Goal: Task Accomplishment & Management: Complete application form

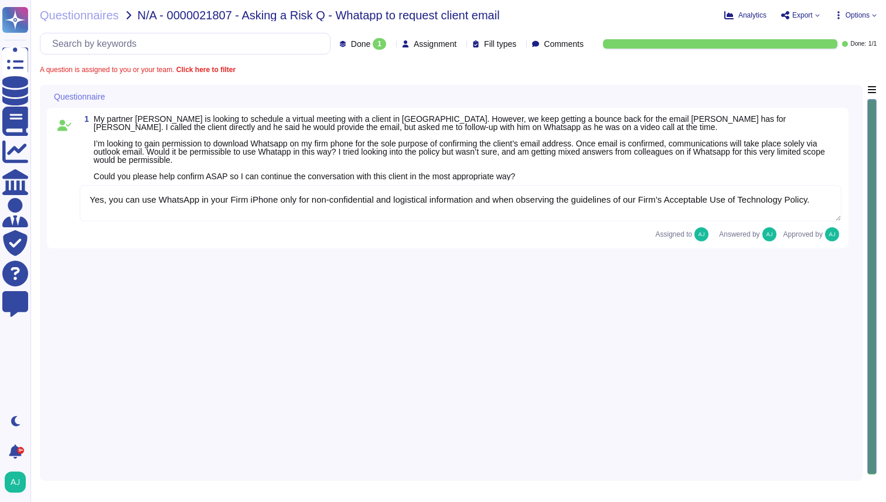
type textarea "Yes, you can use WhatsApp in your Firm iPhone only for non-confidential and log…"
click at [327, 209] on textarea "Yes, you can use WhatsApp in your Firm iPhone only for non-confidential and log…" at bounding box center [461, 203] width 762 height 36
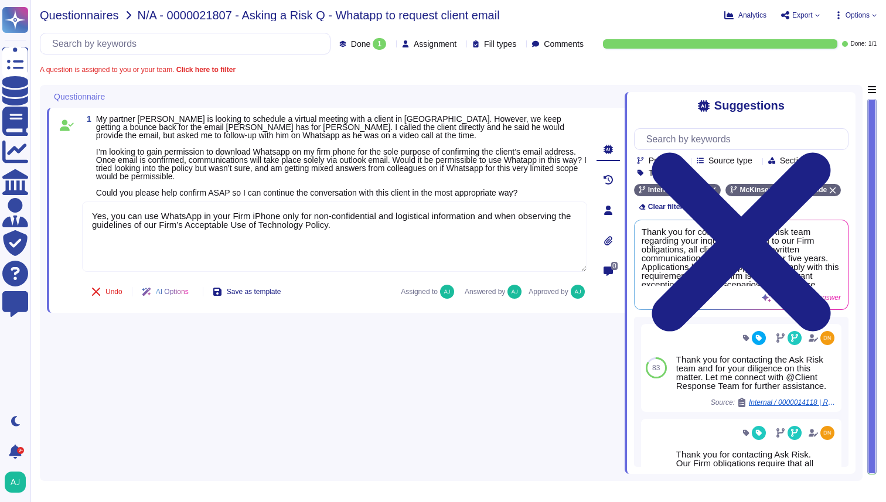
click at [94, 16] on span "Questionnaires" at bounding box center [79, 15] width 79 height 12
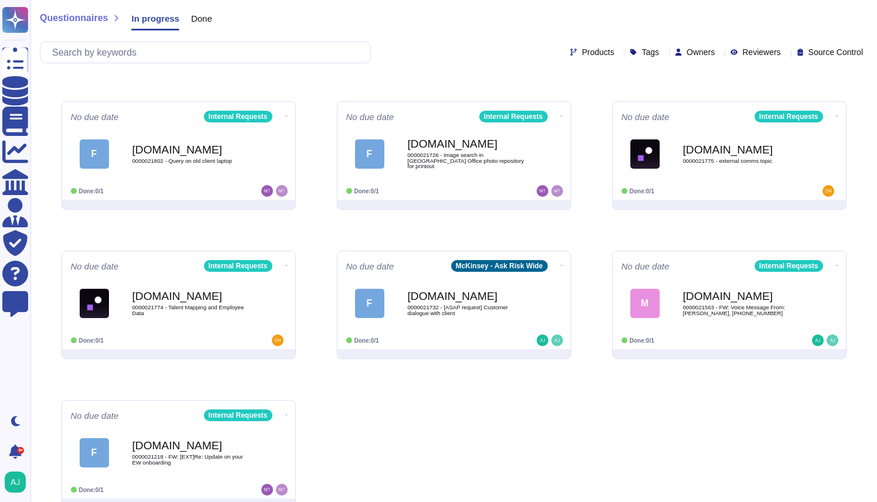
scroll to position [270, 0]
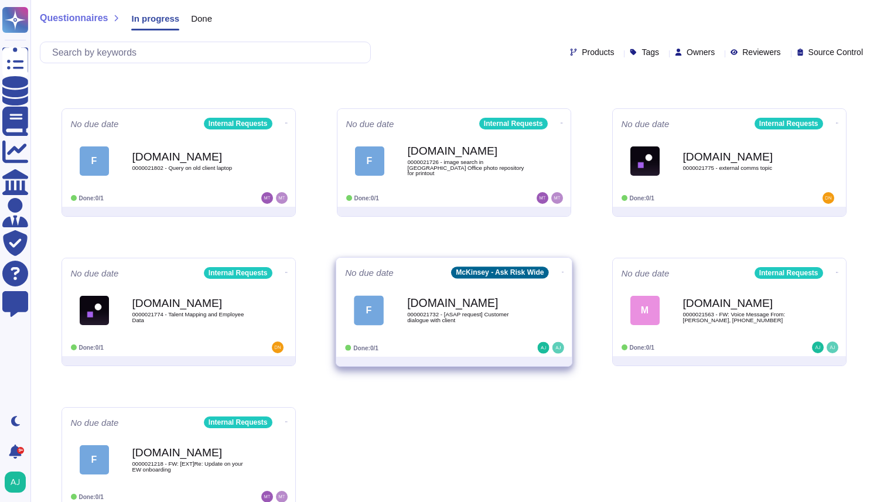
click at [551, 298] on span "F [DOMAIN_NAME] 0000021732 - [ASAP request] Customer dialogue with client" at bounding box center [454, 310] width 218 height 47
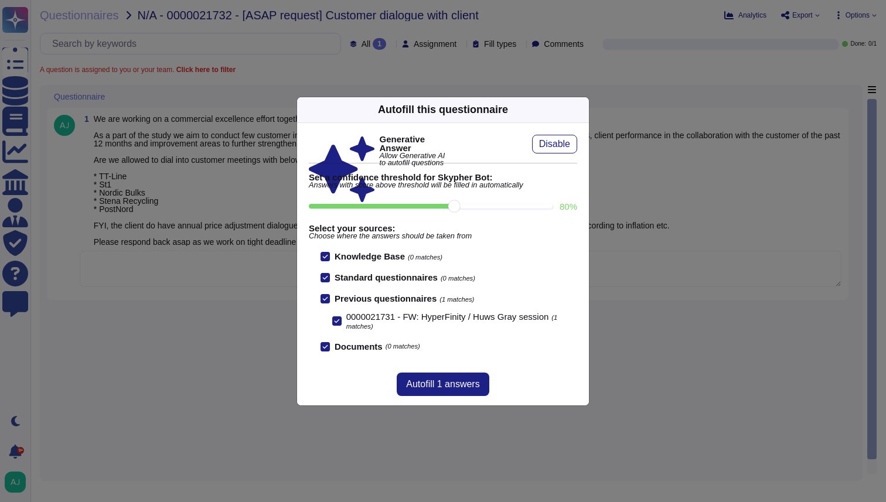
click at [582, 110] on icon at bounding box center [582, 110] width 0 height 0
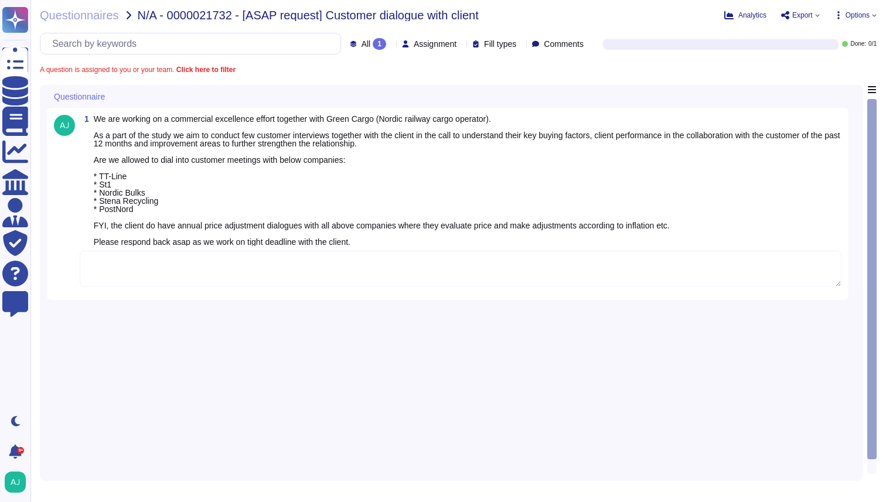
click at [348, 267] on textarea at bounding box center [461, 269] width 762 height 36
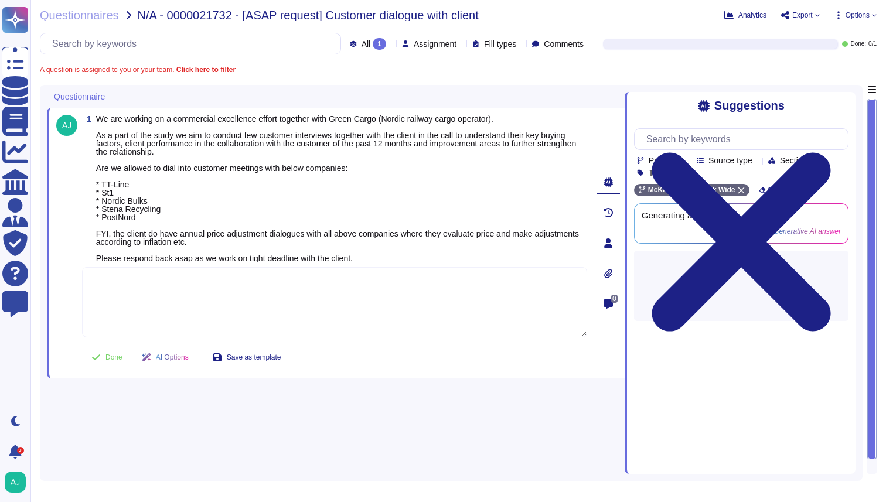
paste textarea "Given the urgency let me loop in our Client Service Risk (CSR) team in [GEOGRAP…"
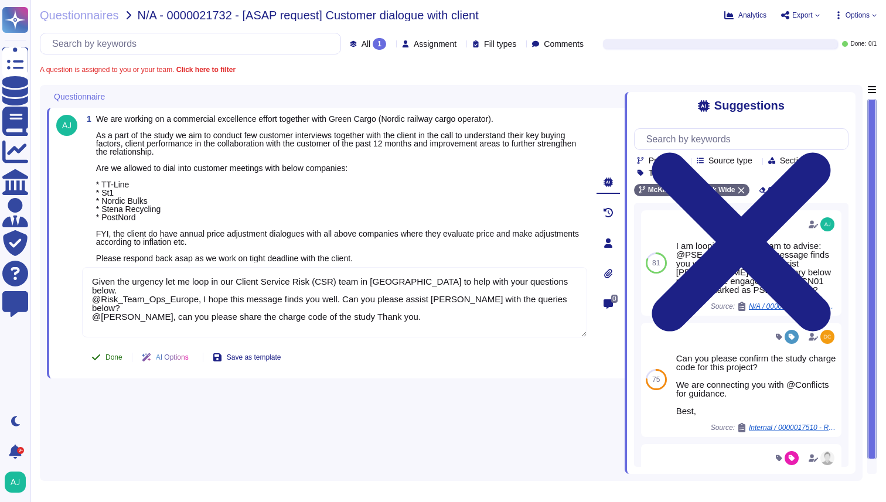
type textarea "Given the urgency let me loop in our Client Service Risk (CSR) team in [GEOGRAP…"
click at [116, 359] on span "Done" at bounding box center [113, 357] width 17 height 7
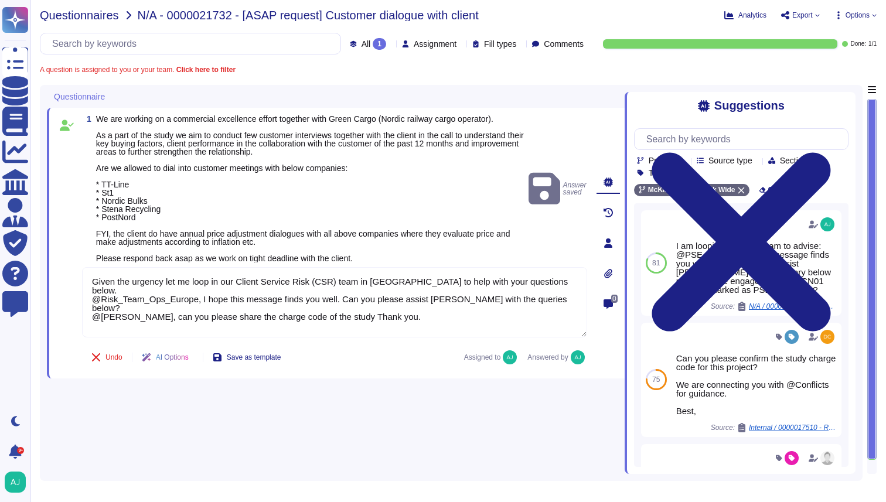
click at [105, 20] on span "Questionnaires" at bounding box center [79, 15] width 79 height 12
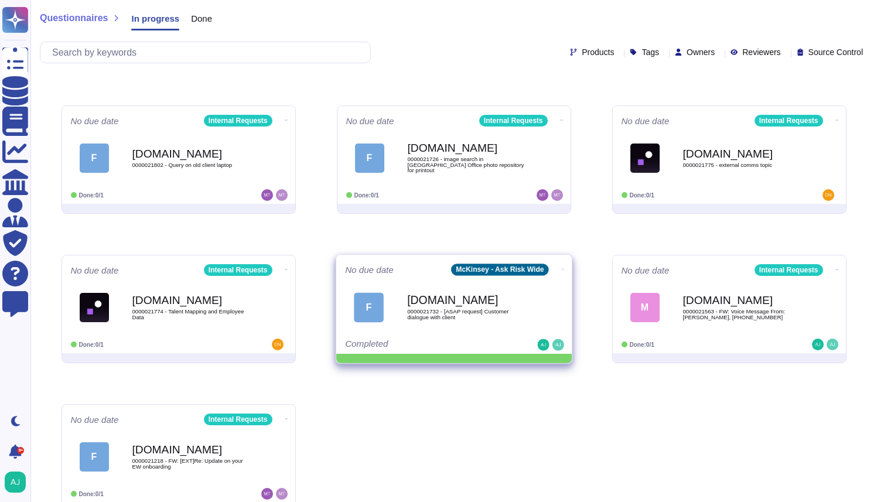
scroll to position [274, 0]
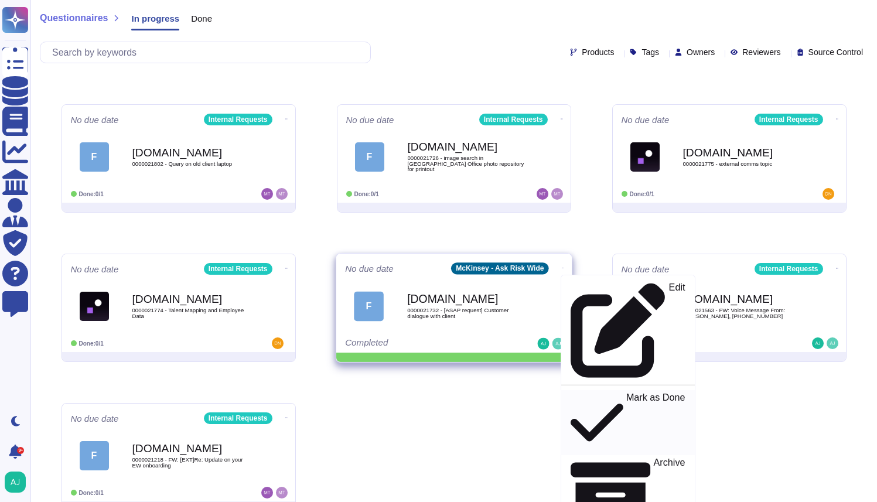
click at [626, 393] on p "Mark as Done" at bounding box center [655, 423] width 59 height 60
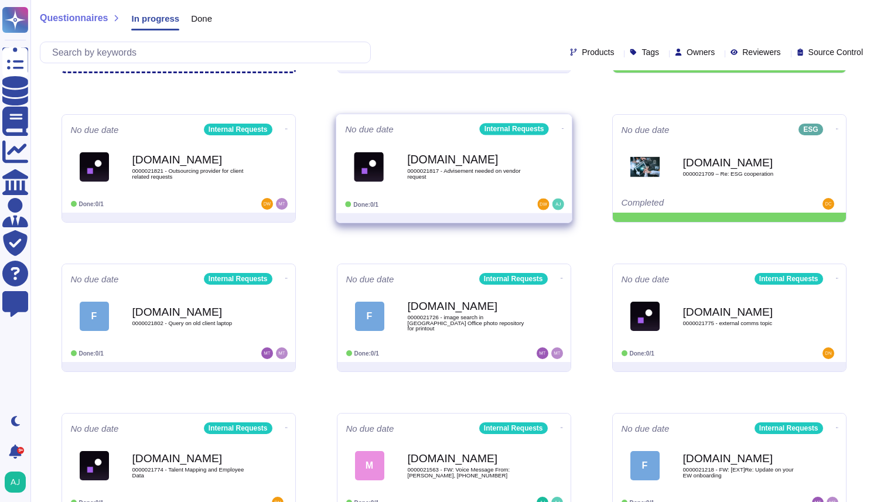
scroll to position [144, 0]
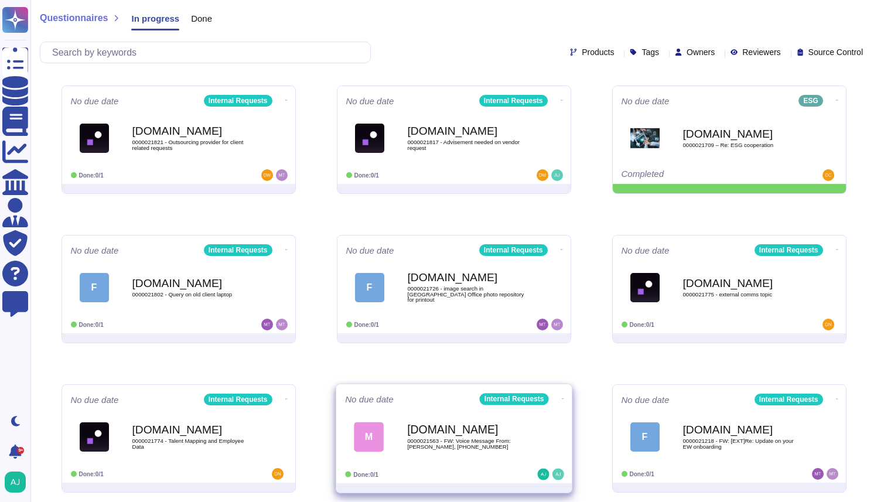
click at [509, 452] on div "[DOMAIN_NAME] 0000021563 - FW: Voice Message From: [PERSON_NAME], [PHONE_NUMBER]" at bounding box center [466, 436] width 118 height 47
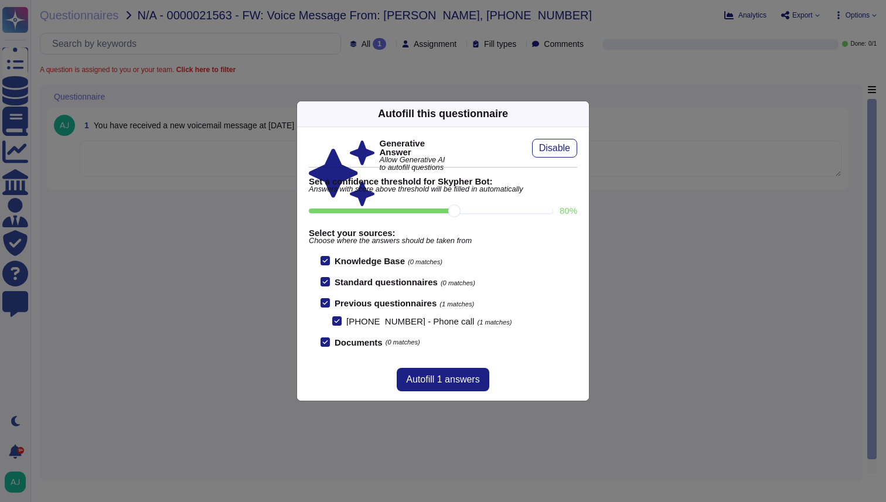
click at [229, 307] on div "Autofill this questionnaire Generative Answer Allow Generative AI to autofill q…" at bounding box center [443, 251] width 886 height 502
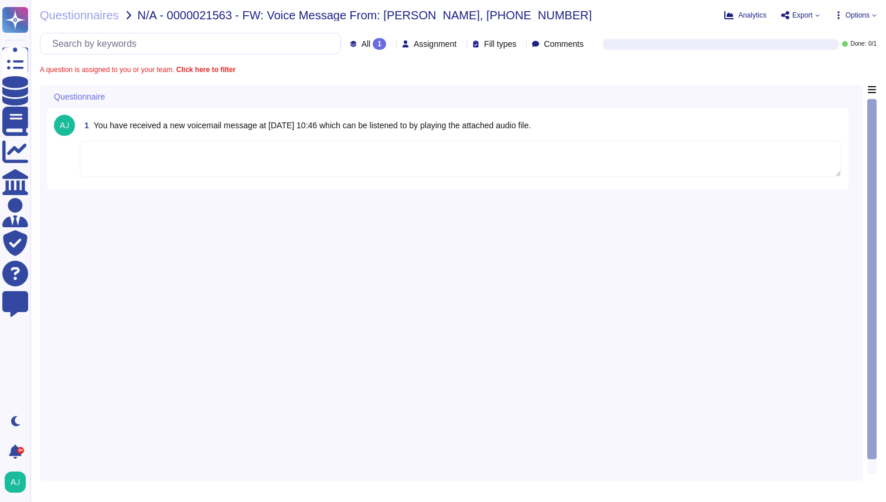
click at [248, 150] on textarea at bounding box center [461, 159] width 762 height 36
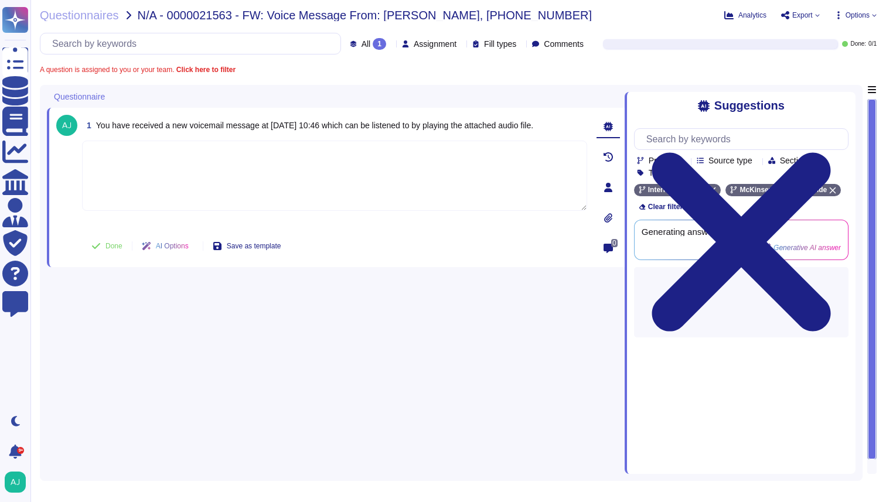
paste textarea "Thank you for being cautious and for contacting our Ask Risk team via Inquiry M…"
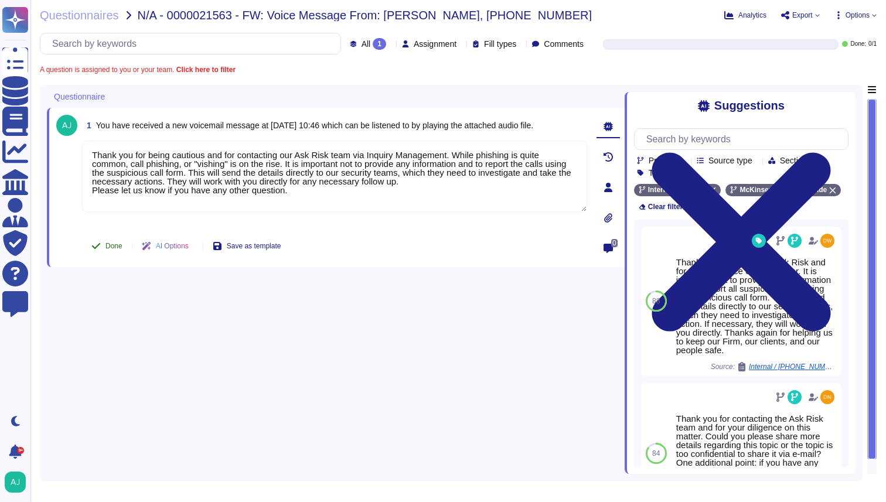
type textarea "Thank you for being cautious and for contacting our Ask Risk team via Inquiry M…"
click at [113, 243] on span "Done" at bounding box center [113, 246] width 17 height 7
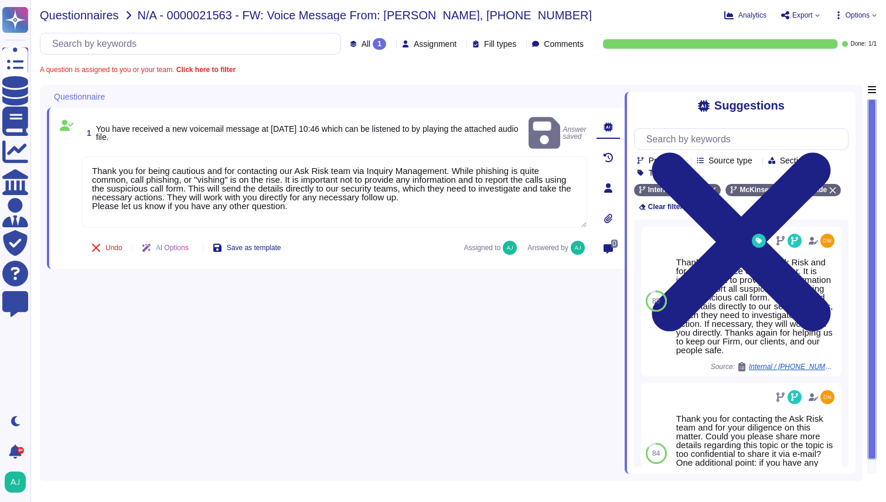
click at [94, 18] on span "Questionnaires" at bounding box center [79, 15] width 79 height 12
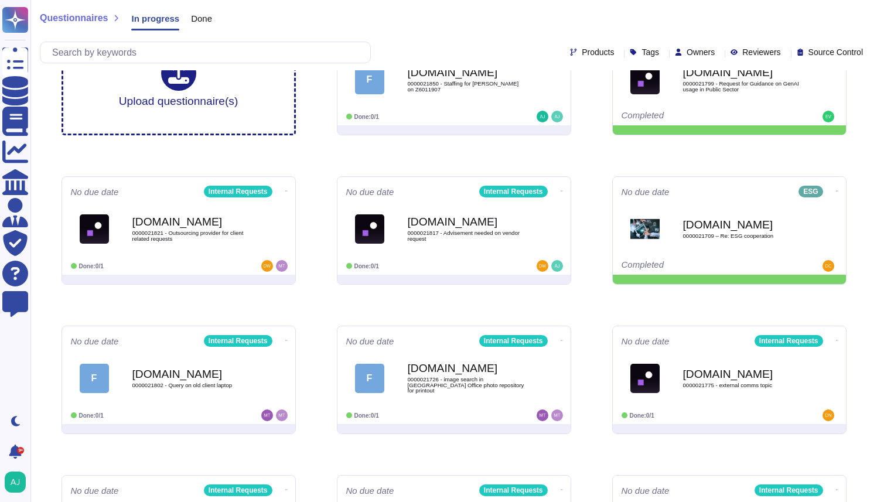
scroll to position [144, 0]
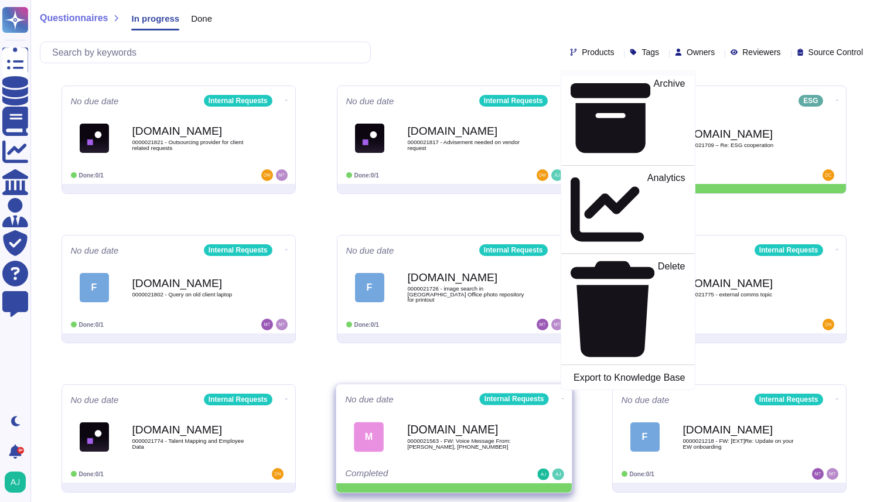
click at [626, 73] on p "Mark as Done" at bounding box center [655, 43] width 59 height 60
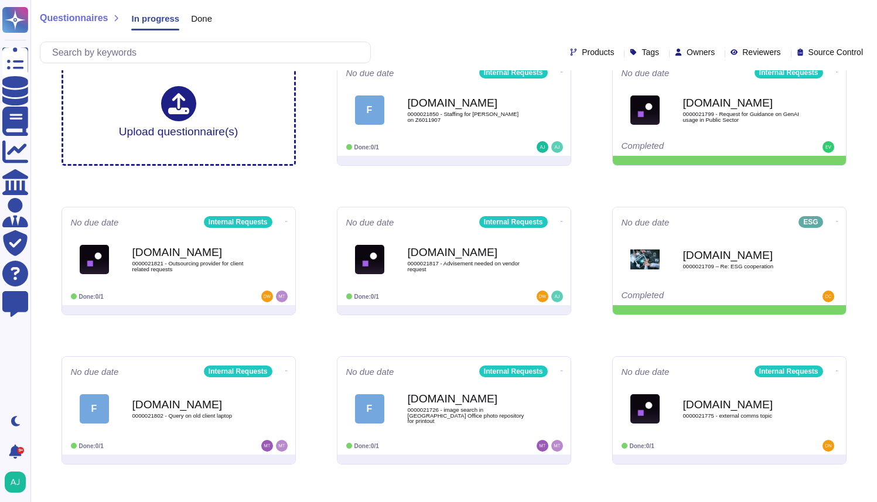
scroll to position [18, 0]
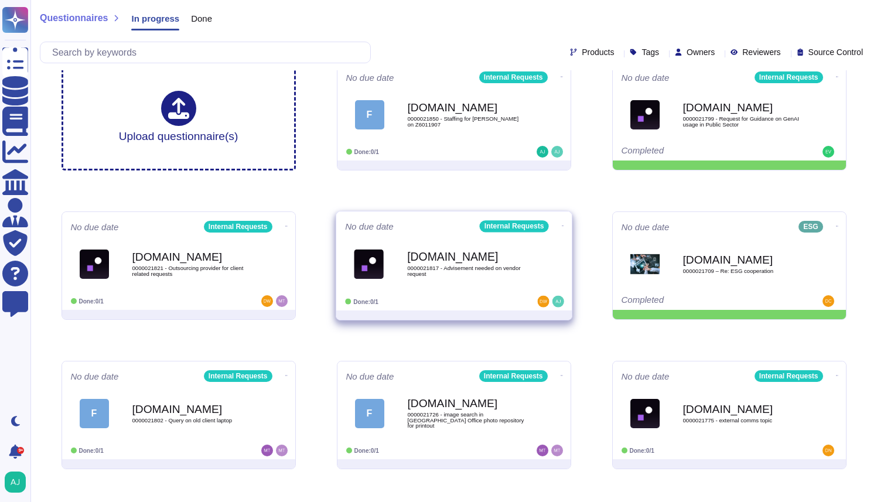
click at [502, 287] on div "[DOMAIN_NAME] 0000021817 - Advisement needed on vendor request" at bounding box center [466, 263] width 118 height 47
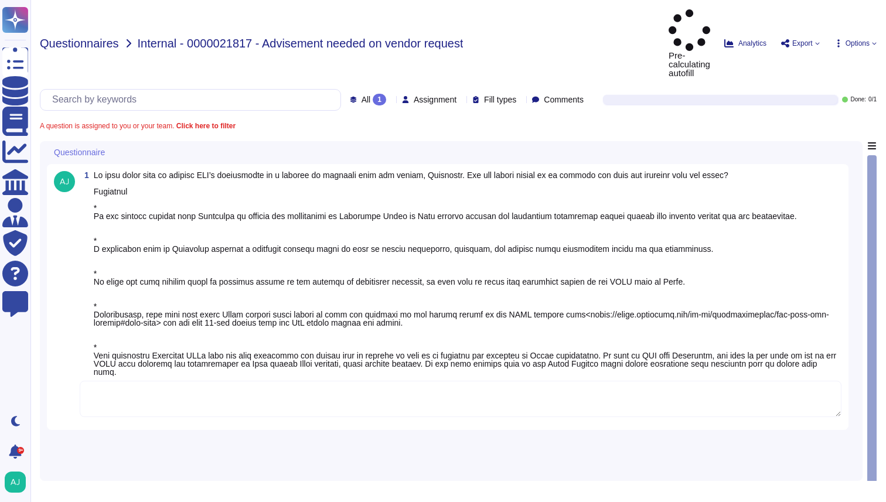
click at [105, 38] on span "Questionnaires" at bounding box center [79, 44] width 79 height 12
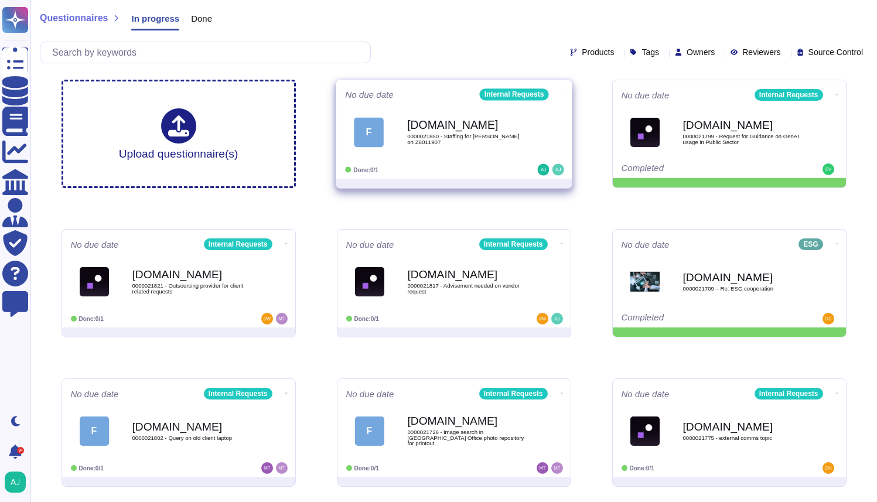
click at [496, 162] on div "No due date Internal Requests F [DOMAIN_NAME] 0000021850 - Staffing for [PERSON…" at bounding box center [454, 129] width 236 height 99
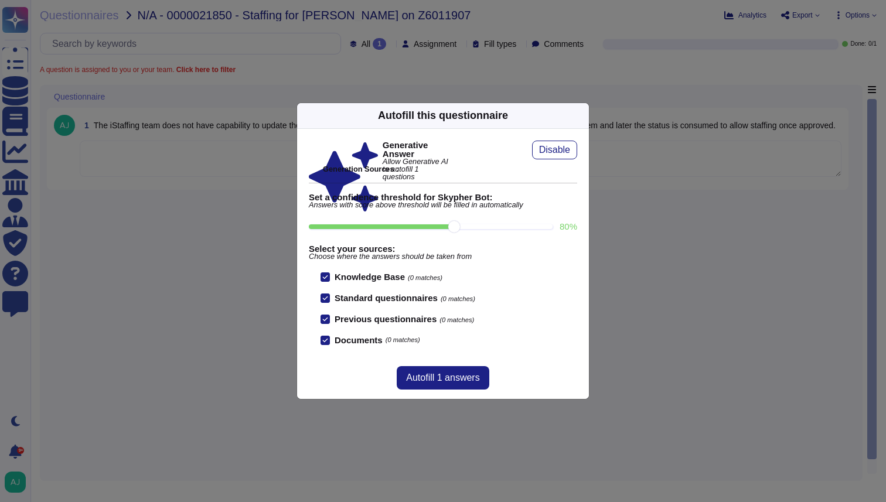
click at [582, 115] on icon at bounding box center [582, 115] width 0 height 0
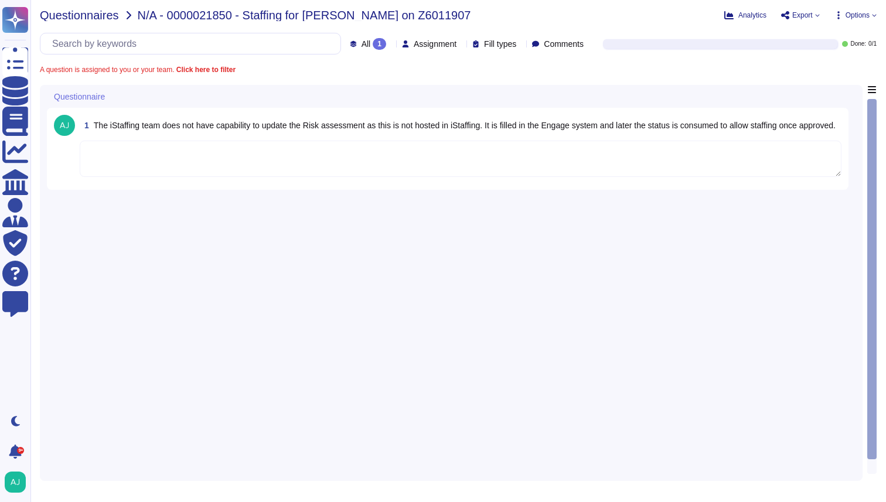
click at [102, 16] on span "Questionnaires" at bounding box center [79, 15] width 79 height 12
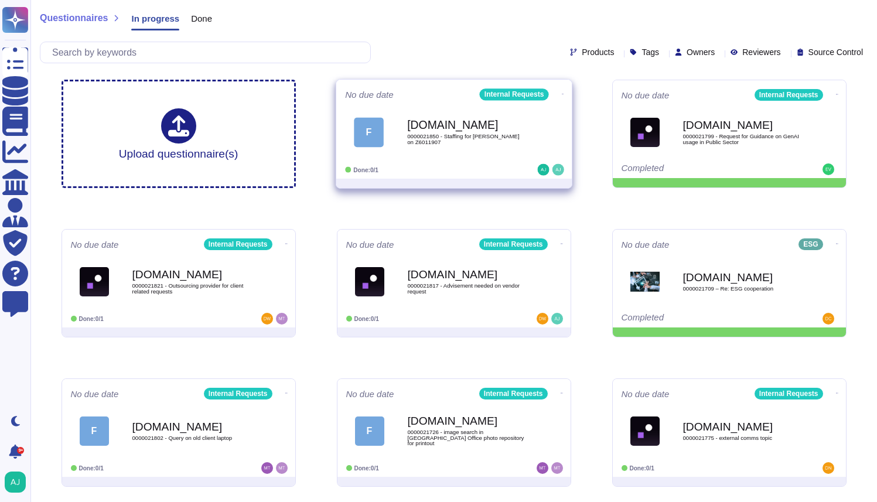
click at [561, 94] on icon at bounding box center [562, 94] width 2 height 1
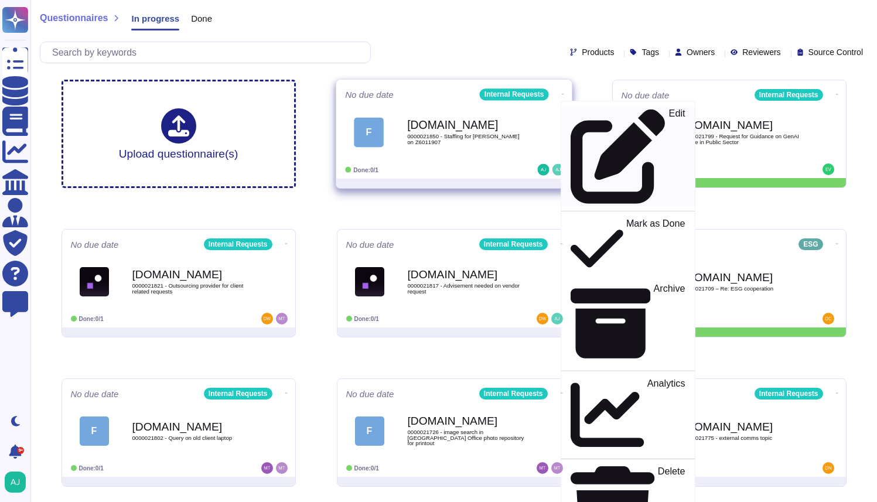
click at [669, 110] on p "Edit" at bounding box center [677, 156] width 16 height 95
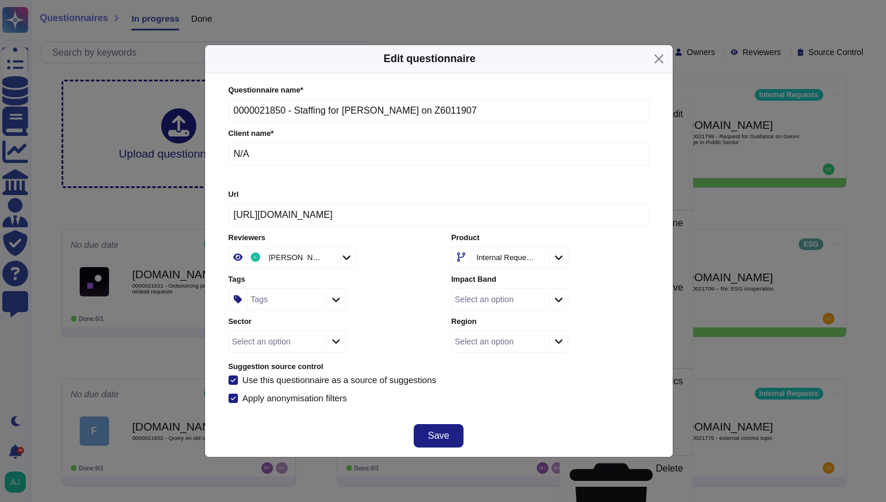
click at [553, 303] on div at bounding box center [558, 299] width 19 height 13
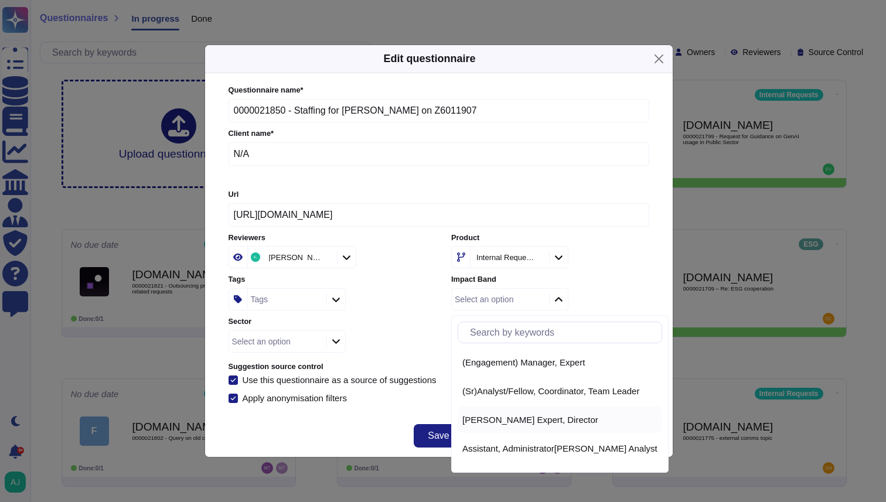
click at [523, 419] on span "[PERSON_NAME] Expert, Director" at bounding box center [530, 420] width 136 height 11
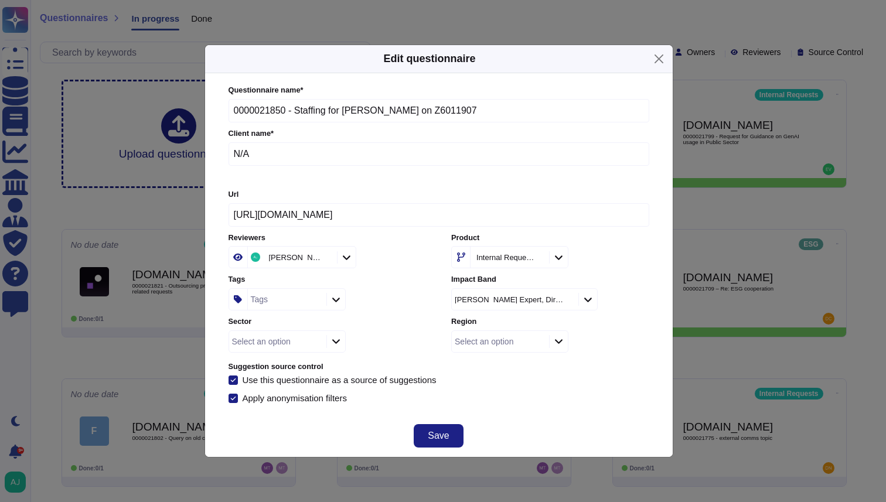
click at [335, 345] on div at bounding box center [335, 341] width 19 height 13
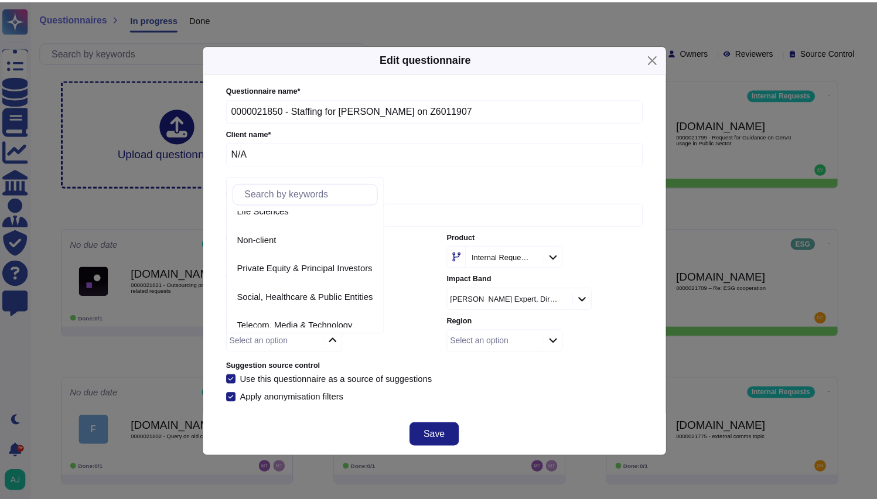
scroll to position [196, 0]
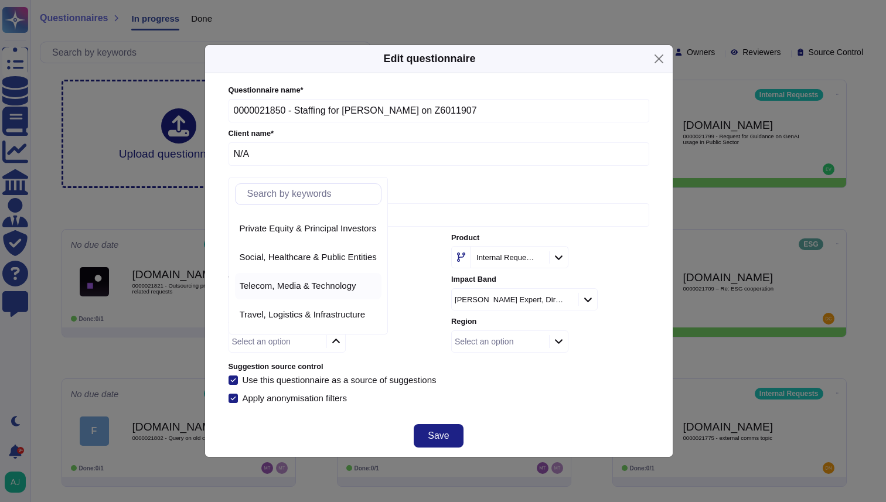
click at [348, 289] on span "Telecom, Media & Technology" at bounding box center [298, 286] width 117 height 11
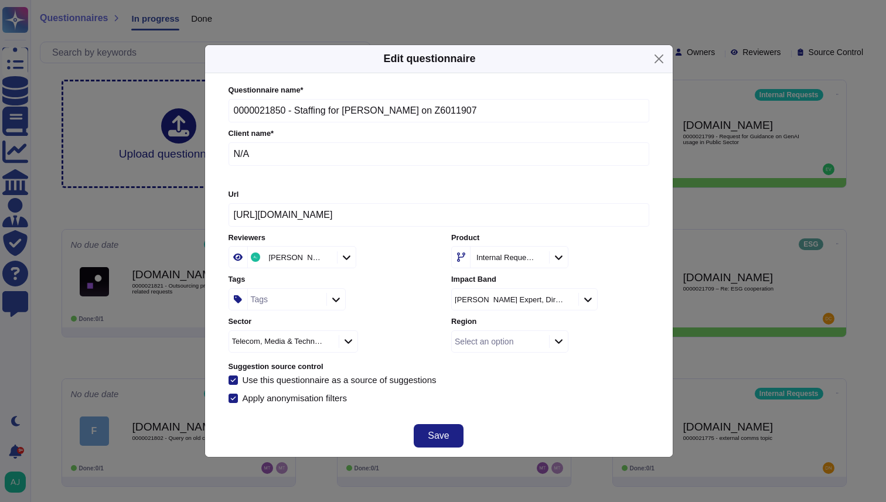
click at [557, 345] on icon at bounding box center [558, 341] width 9 height 10
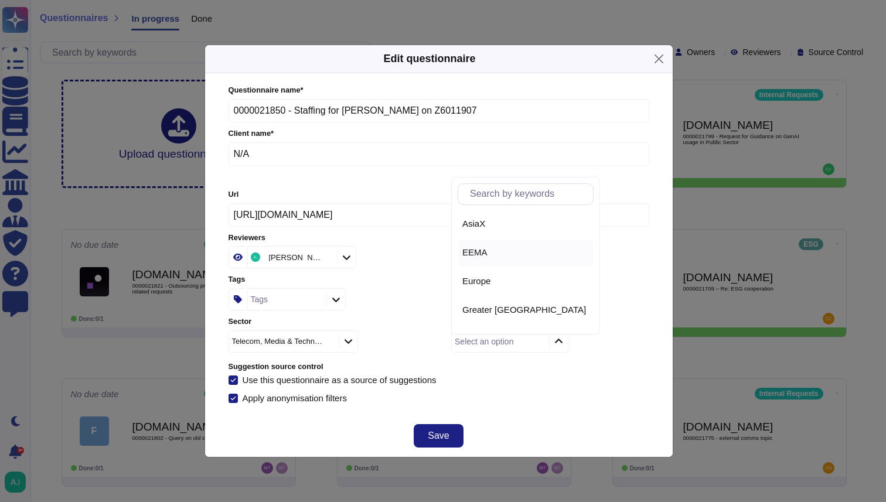
click at [516, 256] on div "EEMA" at bounding box center [525, 252] width 127 height 11
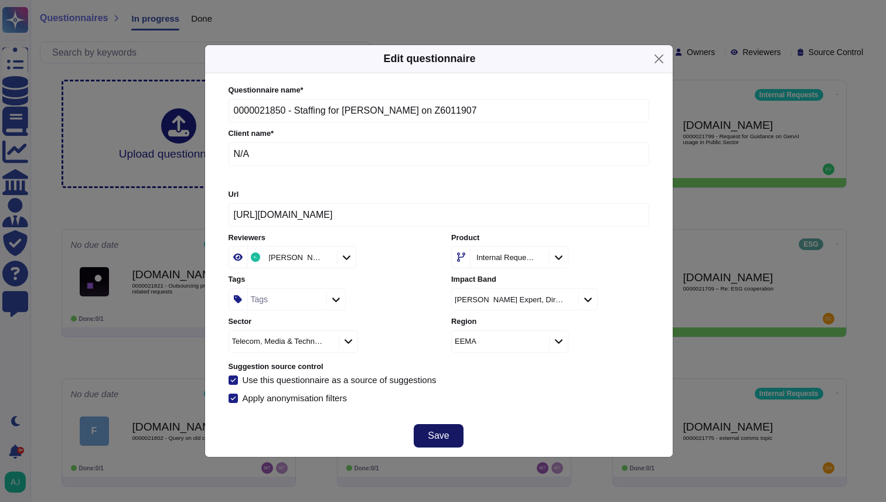
click at [435, 431] on span "Save" at bounding box center [438, 435] width 21 height 9
